Goal: Task Accomplishment & Management: Use online tool/utility

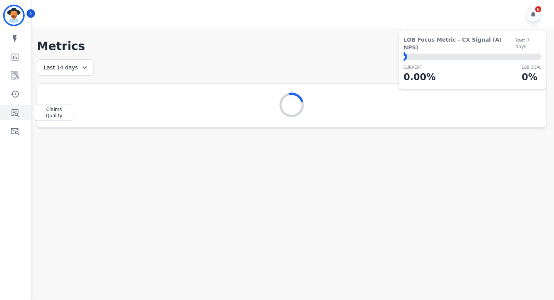
click at [6, 111] on link "Sidebar" at bounding box center [16, 112] width 30 height 15
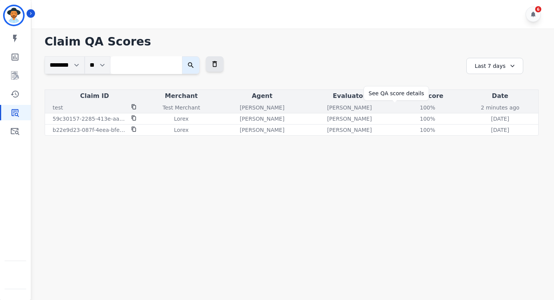
click at [410, 106] on div "100 %" at bounding box center [427, 108] width 35 height 8
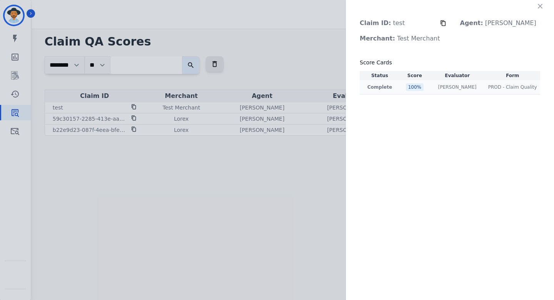
click at [398, 88] on p "Complete" at bounding box center [379, 87] width 37 height 6
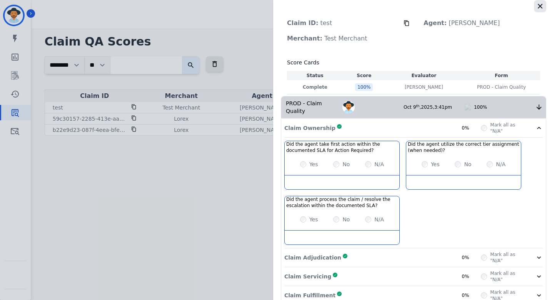
click at [537, 8] on icon "button" at bounding box center [541, 6] width 8 height 8
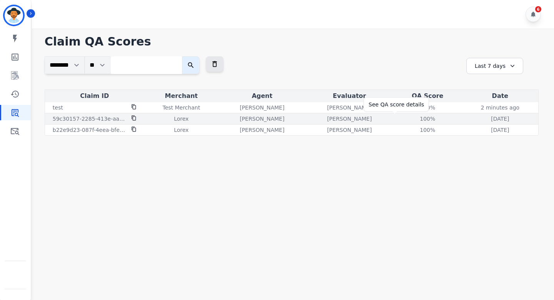
click at [410, 118] on div "100 %" at bounding box center [427, 119] width 35 height 8
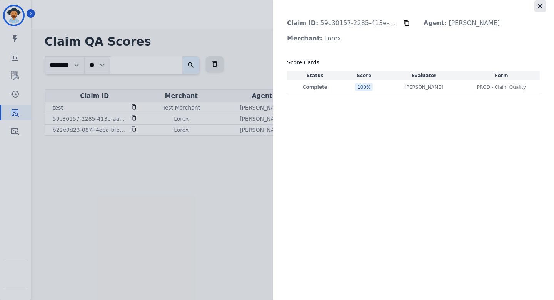
click at [540, 7] on icon "button" at bounding box center [540, 6] width 5 height 5
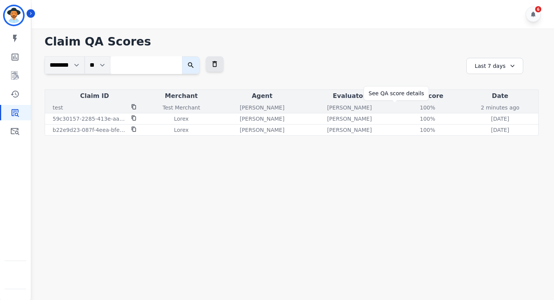
click at [410, 107] on div "100 %" at bounding box center [427, 108] width 35 height 8
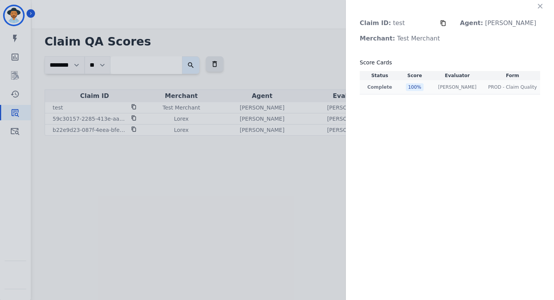
click at [440, 85] on div "[PERSON_NAME] [PERSON_NAME]" at bounding box center [458, 87] width 52 height 6
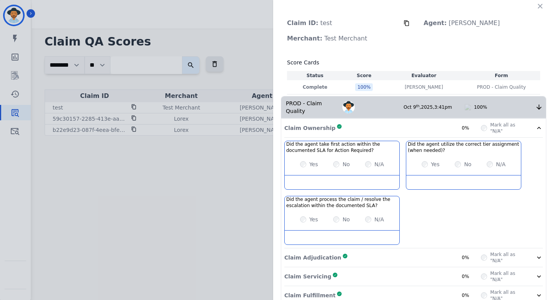
click at [544, 7] on div "Claim ID: test Agent: [PERSON_NAME] Merchant: Test Merchant Score Cards Status …" at bounding box center [413, 184] width 281 height 369
click at [538, 7] on icon "button" at bounding box center [541, 6] width 8 height 8
